Goal: Check status: Check status

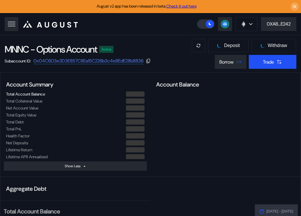
select select "*"
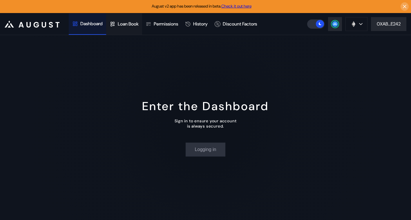
click at [128, 24] on div "Loan Book" at bounding box center [128, 24] width 21 height 6
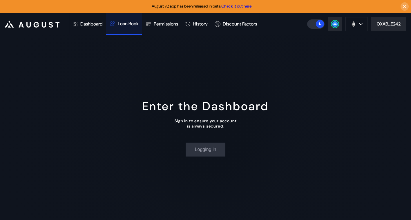
click at [102, 103] on div "Enter the Dashboard Sign in to ensure your account is always secured. Logging in" at bounding box center [205, 127] width 411 height 185
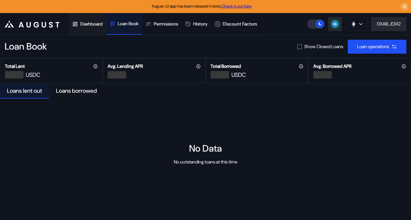
click at [90, 24] on div "Dashboard" at bounding box center [91, 24] width 22 height 6
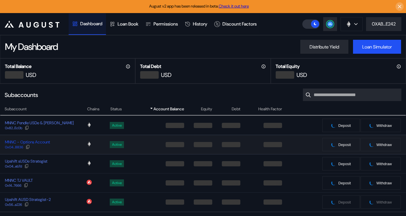
click at [39, 141] on div "MNNC - Options Account" at bounding box center [27, 141] width 45 height 5
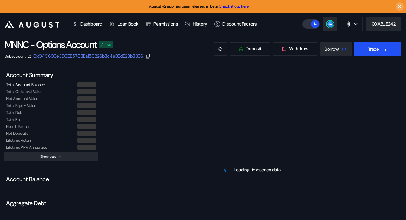
select select "*"
